Goal: Task Accomplishment & Management: Complete application form

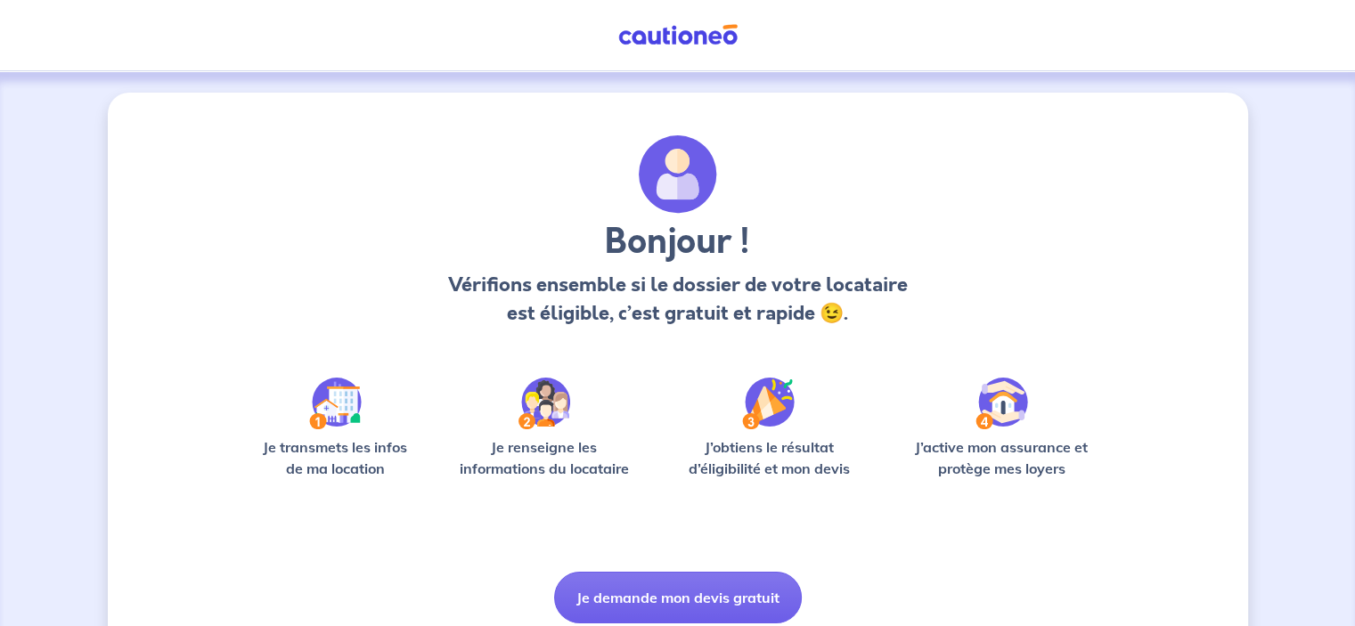
click at [330, 418] on img at bounding box center [335, 404] width 53 height 52
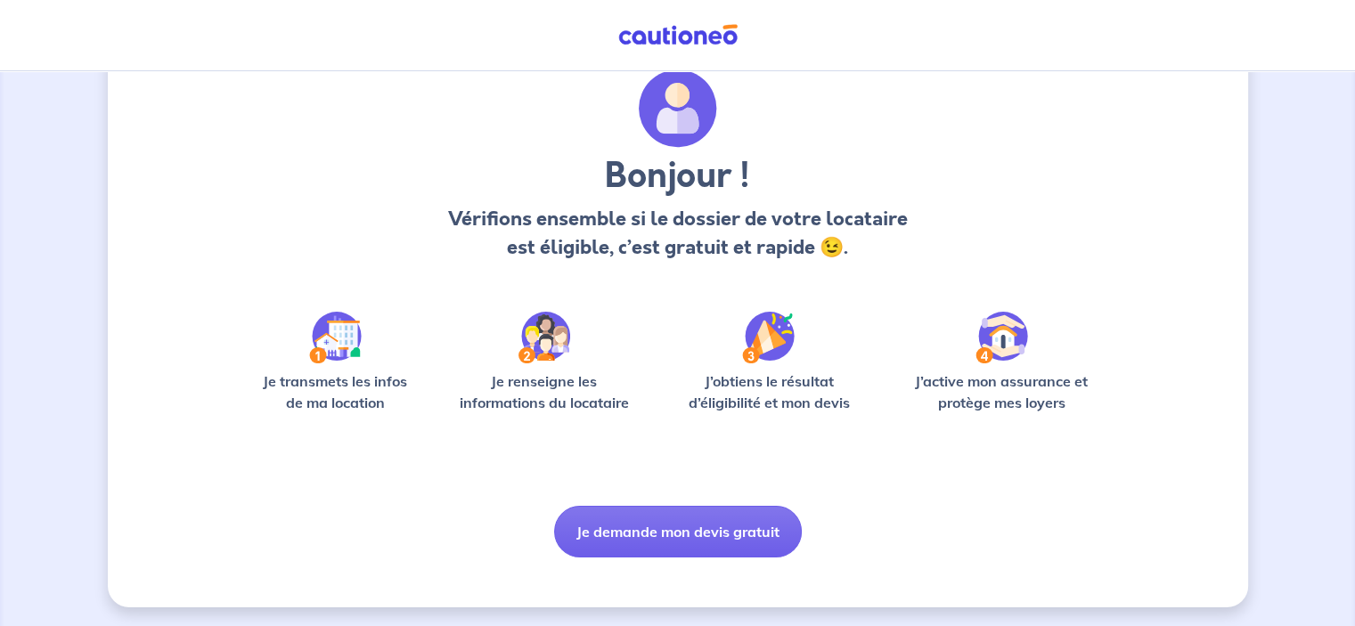
scroll to position [68, 0]
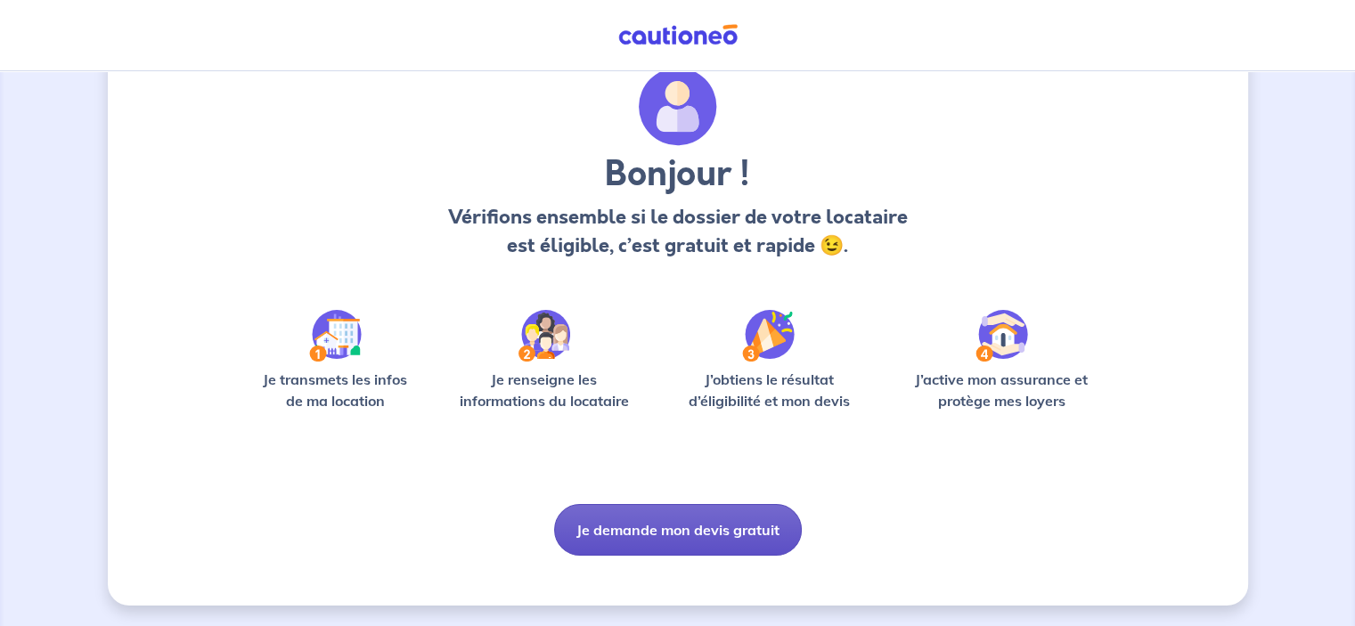
click at [695, 533] on button "Je demande mon devis gratuit" at bounding box center [678, 530] width 248 height 52
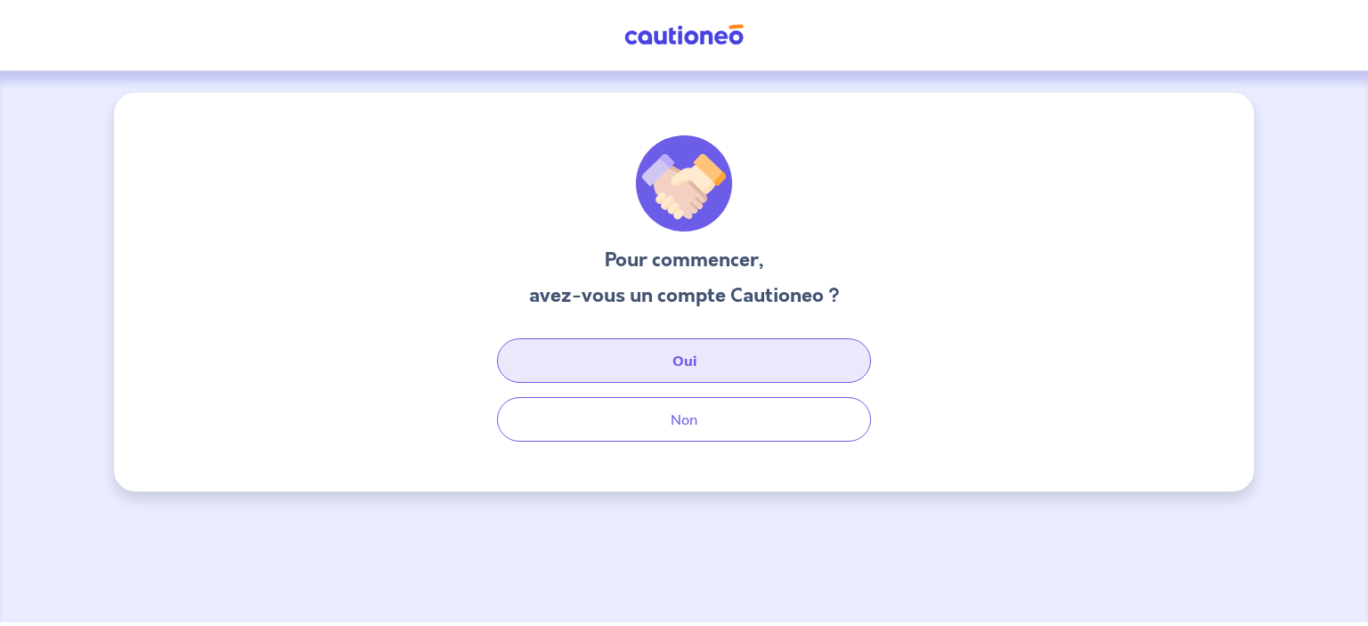
click at [703, 353] on button "Oui" at bounding box center [684, 361] width 374 height 45
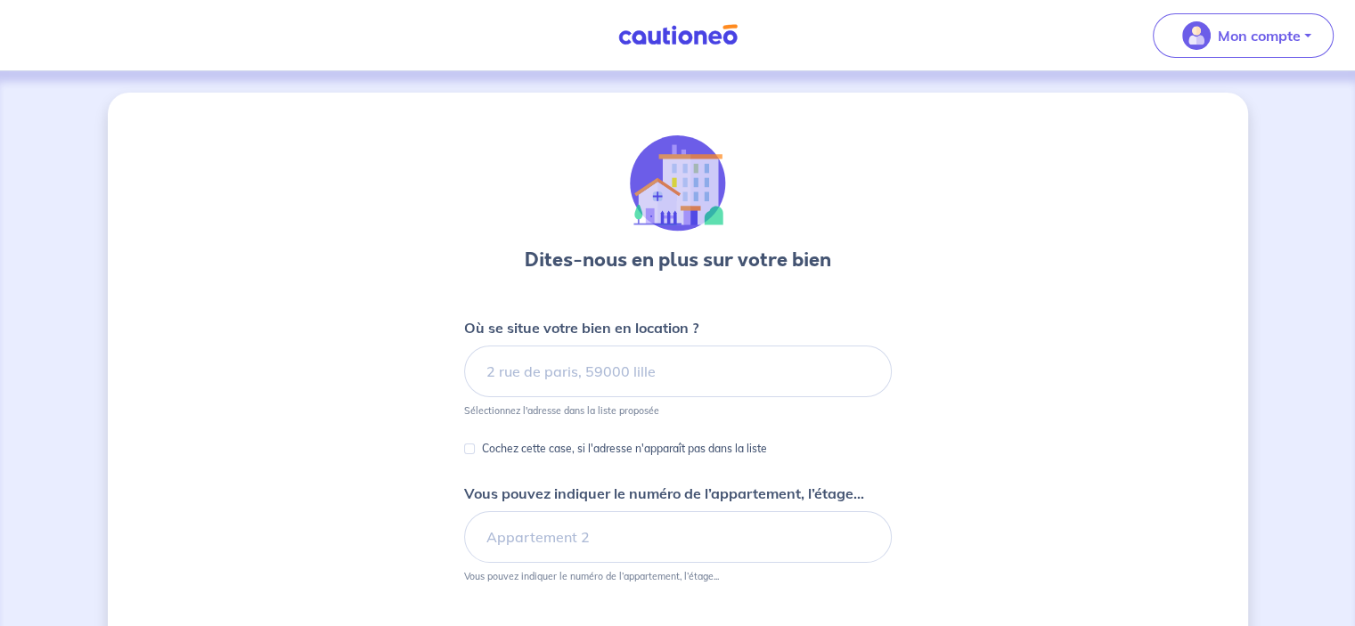
click at [890, 260] on div "Dites-nous en plus sur votre bien Où se situe votre bien en location ? Sélectio…" at bounding box center [678, 456] width 428 height 643
